Goal: Check status: Check status

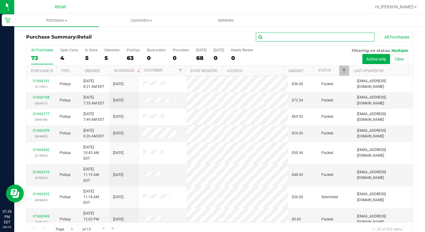
click at [277, 40] on input "text" at bounding box center [315, 37] width 119 height 9
drag, startPoint x: 48, startPoint y: 20, endPoint x: 45, endPoint y: 23, distance: 4.4
click at [48, 20] on span "Purchases" at bounding box center [56, 20] width 85 height 5
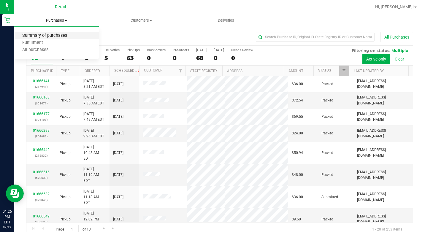
click at [45, 37] on span "Summary of purchases" at bounding box center [44, 35] width 61 height 5
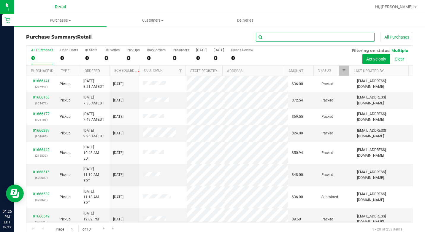
click at [269, 39] on input "text" at bounding box center [315, 37] width 119 height 9
paste input "937402"
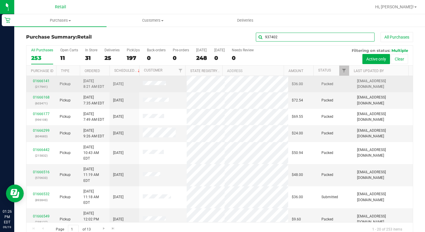
type input "937402"
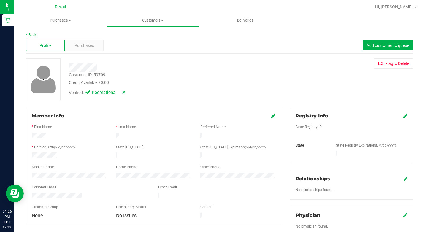
click at [272, 115] on icon at bounding box center [273, 115] width 4 height 5
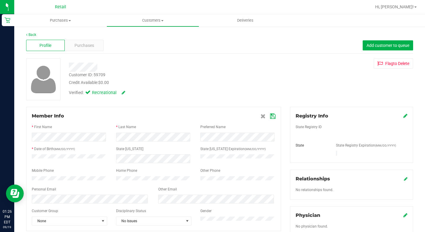
click at [270, 116] on icon at bounding box center [272, 116] width 5 height 5
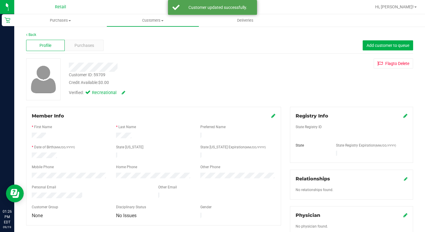
click at [194, 90] on div "Verified: Recreational" at bounding box center [163, 92] width 198 height 13
click at [91, 45] on span "Purchases" at bounding box center [84, 45] width 20 height 6
